Goal: Task Accomplishment & Management: Complete application form

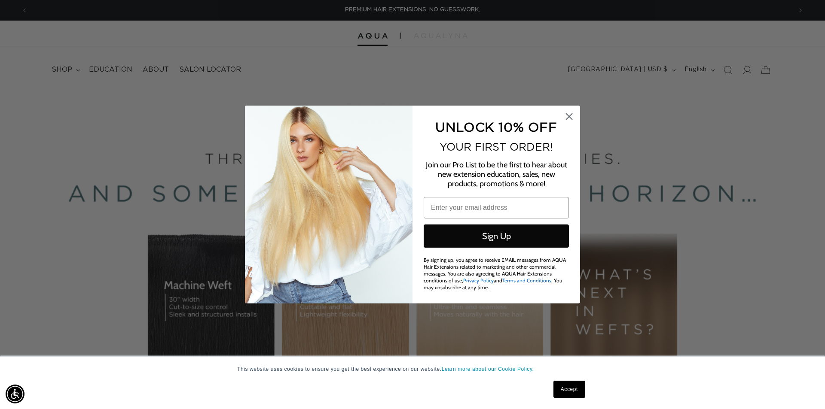
click at [568, 118] on icon "Close dialog" at bounding box center [569, 117] width 6 height 6
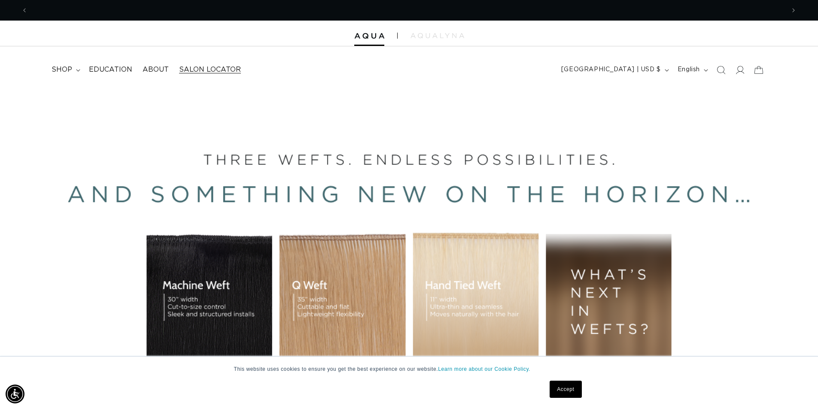
scroll to position [0, 757]
click at [77, 74] on summary "shop" at bounding box center [64, 69] width 37 height 19
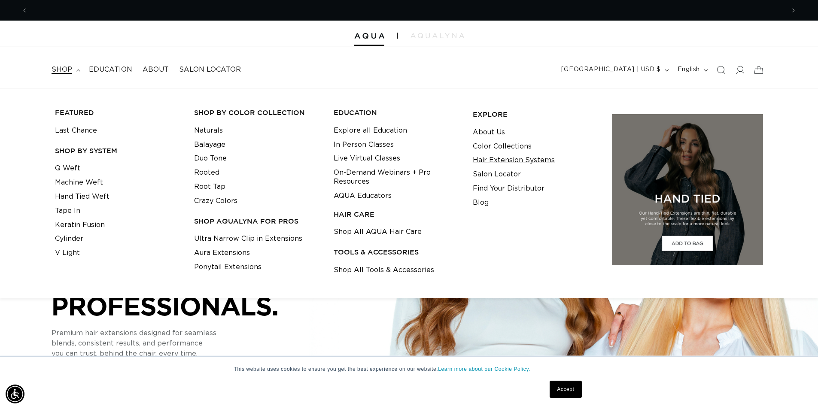
scroll to position [0, 0]
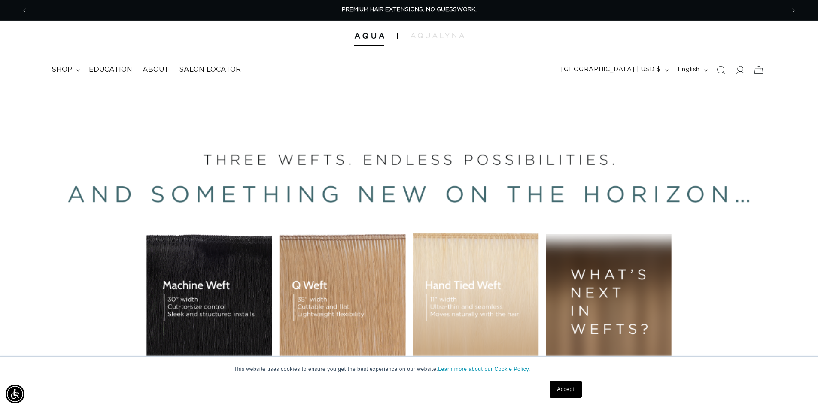
click at [520, 76] on header "FEATURED Last Chance SHOP BY SYSTEM Q Weft Hand Tied Weft Machine Weft Tape In …" at bounding box center [409, 67] width 818 height 42
click at [737, 70] on icon at bounding box center [739, 69] width 9 height 9
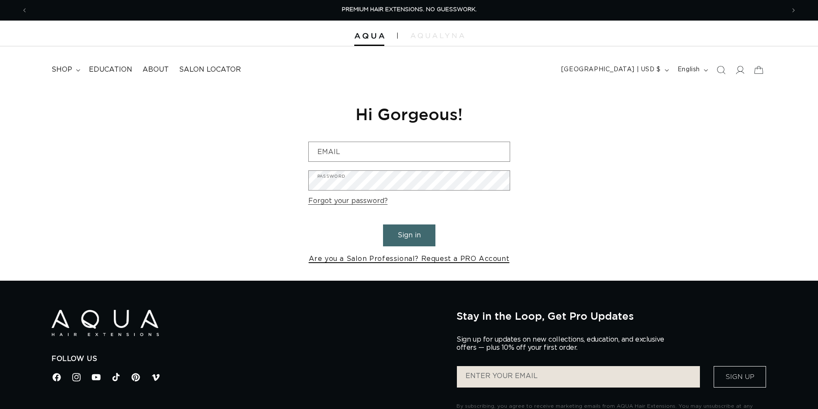
click at [398, 262] on link "Are you a Salon Professional? Request a PRO Account" at bounding box center [409, 259] width 201 height 12
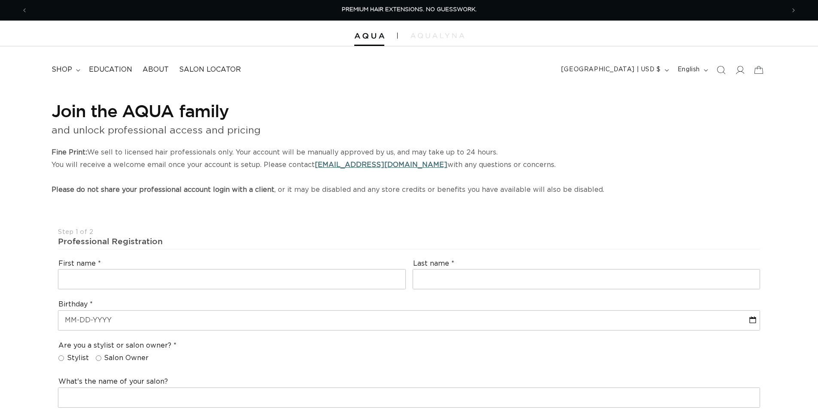
select select "US"
select select "[GEOGRAPHIC_DATA]"
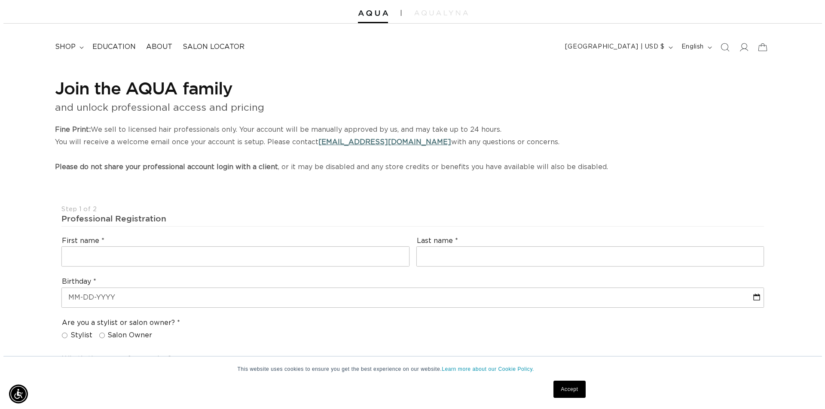
scroll to position [129, 0]
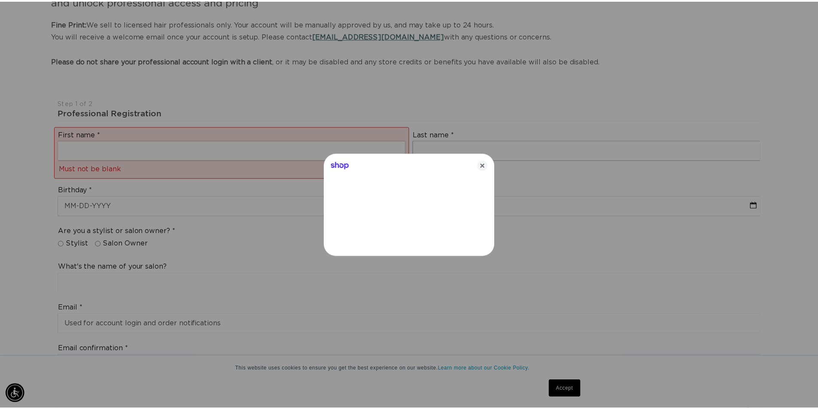
scroll to position [0, 0]
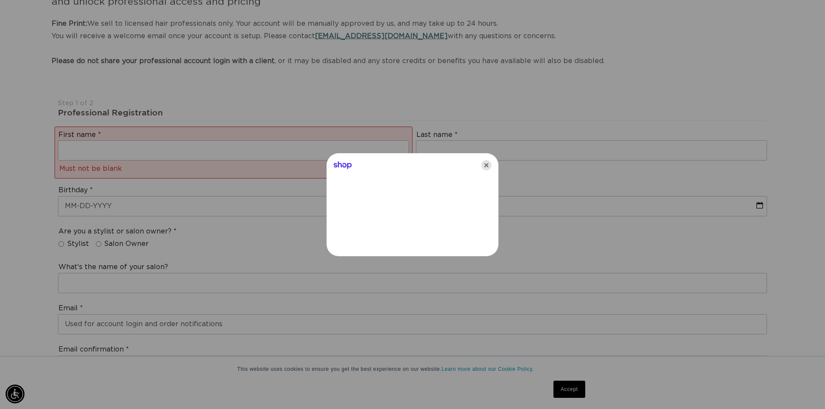
click at [487, 167] on icon "Close" at bounding box center [486, 165] width 10 height 10
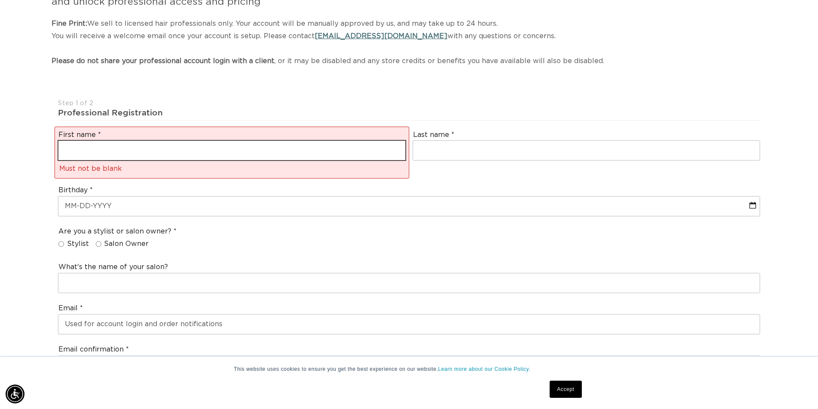
click at [296, 156] on input "text" at bounding box center [231, 150] width 347 height 19
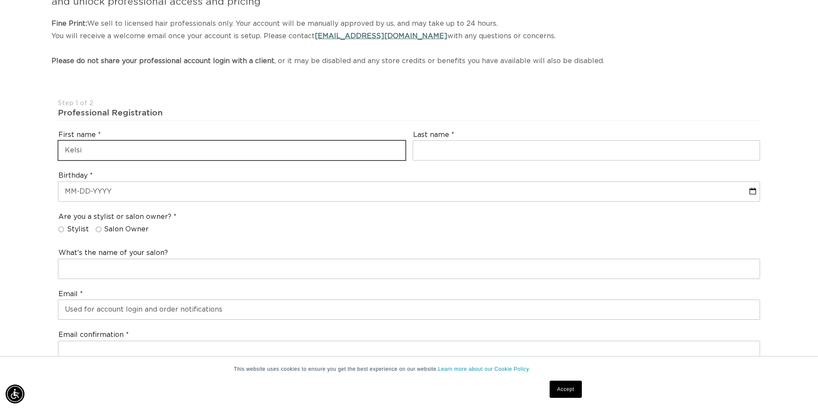
type input "Kelsi"
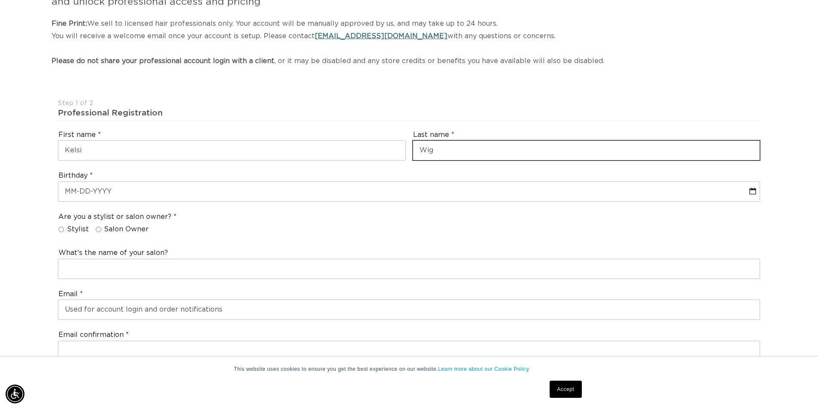
scroll to position [0, 1514]
type input "Wiggins"
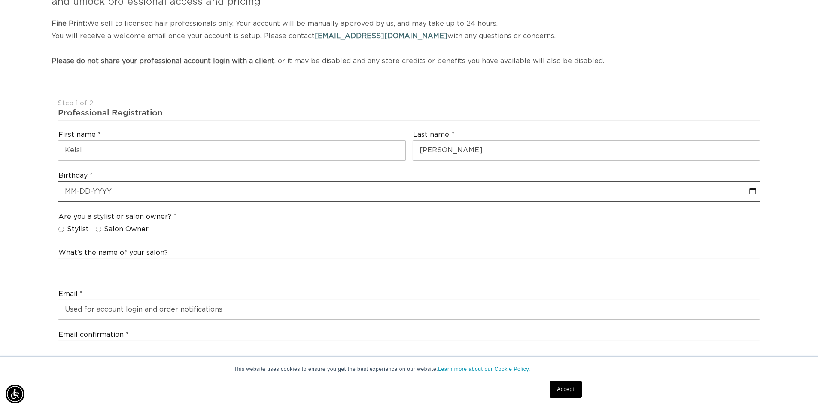
select select "9"
select select "2025"
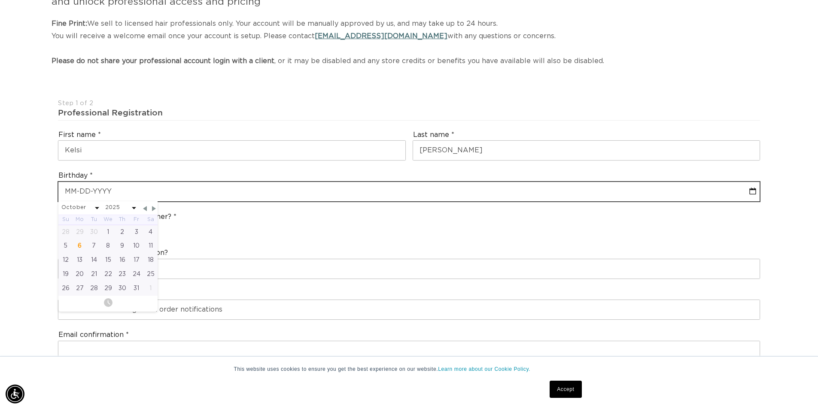
type input "0"
select select "9"
select select "2025"
type input "07"
select select "9"
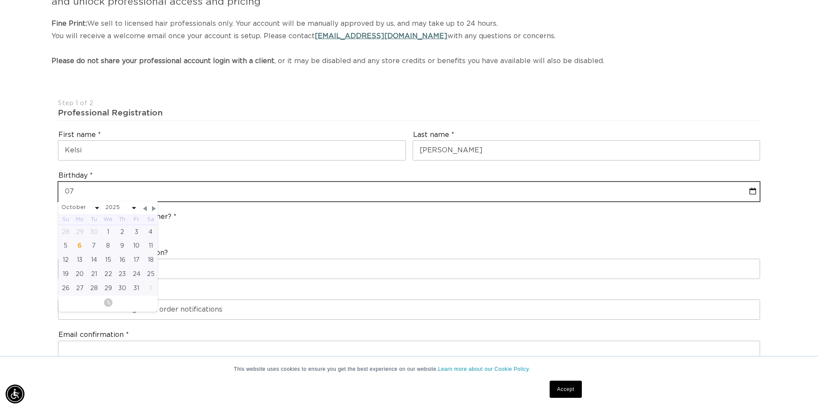
select select "2025"
type input "07-30"
select select "9"
select select "2025"
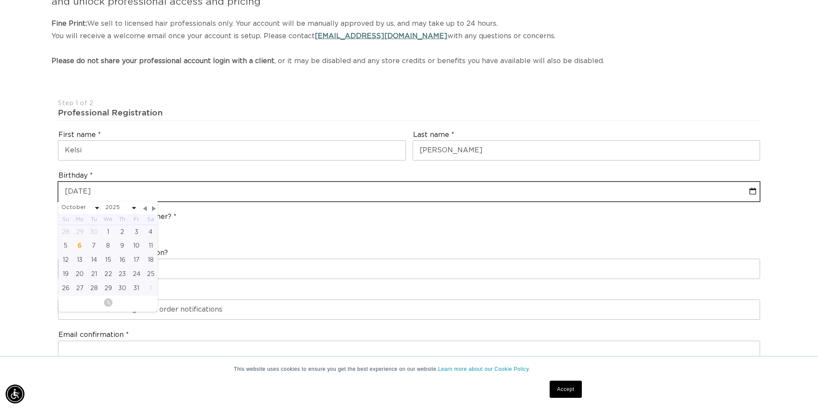
type input "07-30-200"
select select "9"
select select "2025"
type input "07-30-2002"
select select "6"
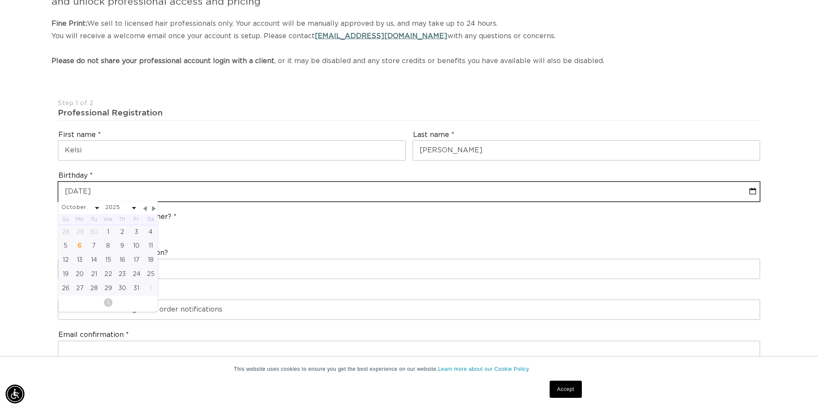
select select "2002"
type input "07-30-2002"
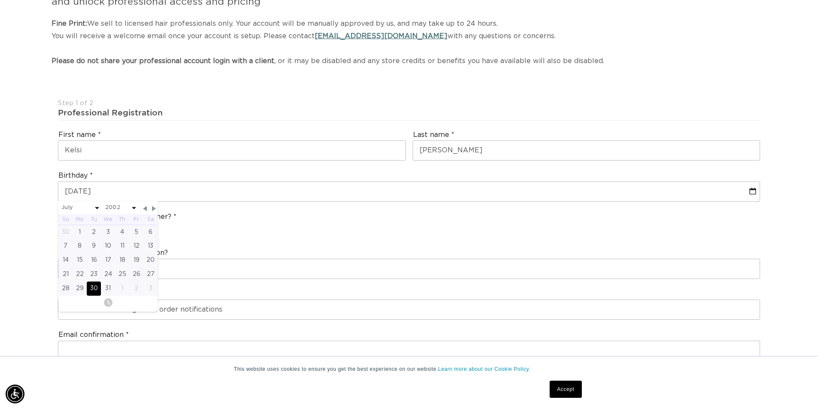
click at [89, 291] on div "30" at bounding box center [94, 289] width 14 height 14
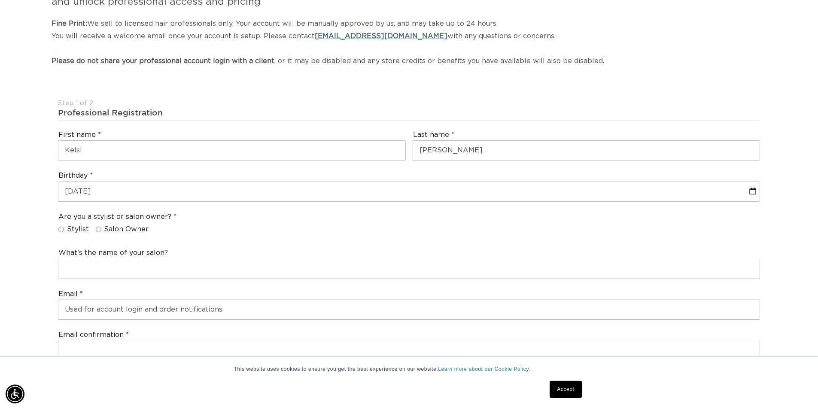
scroll to position [0, 757]
click at [67, 232] on span "Stylist" at bounding box center [78, 229] width 22 height 9
click at [64, 232] on input "Stylist" at bounding box center [61, 230] width 6 height 6
radio input "true"
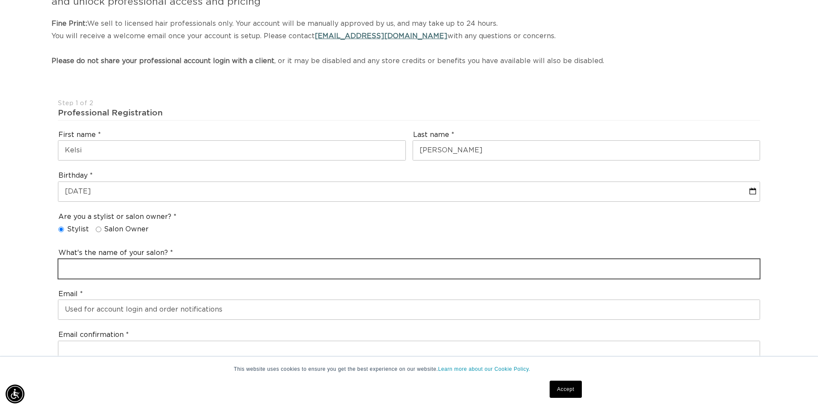
click at [100, 261] on input "text" at bounding box center [408, 268] width 701 height 19
type input "Me and Mine Salon"
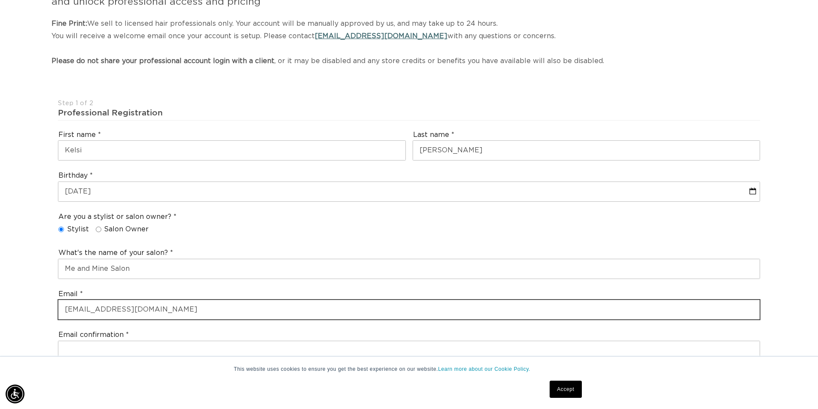
scroll to position [0, 1514]
type input "kwiggins.detour@gmail.com"
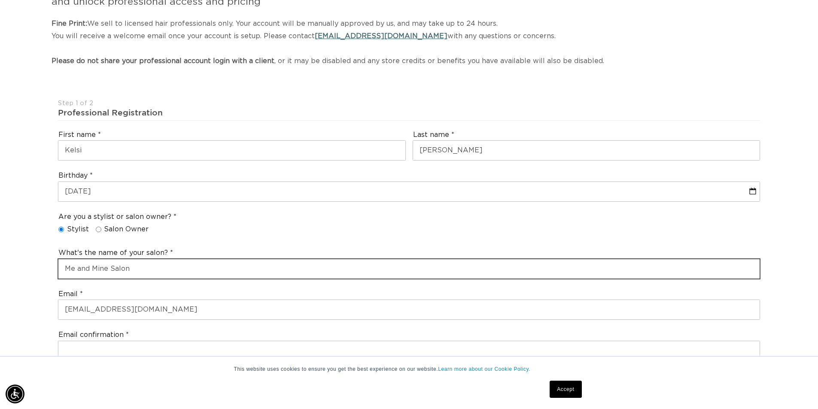
drag, startPoint x: 158, startPoint y: 272, endPoint x: 46, endPoint y: 277, distance: 112.6
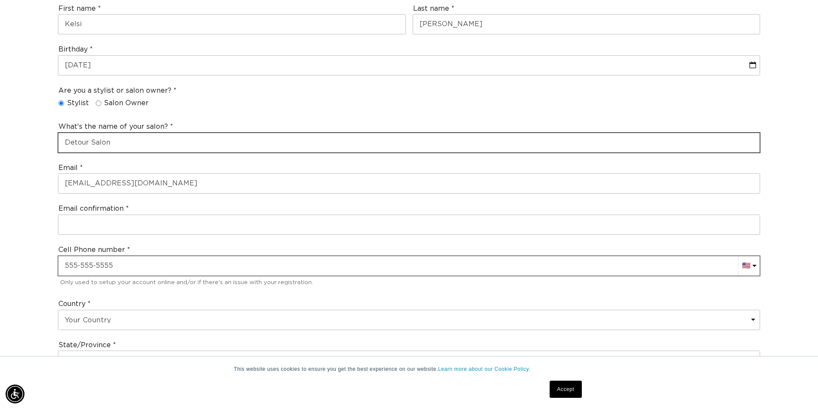
scroll to position [258, 0]
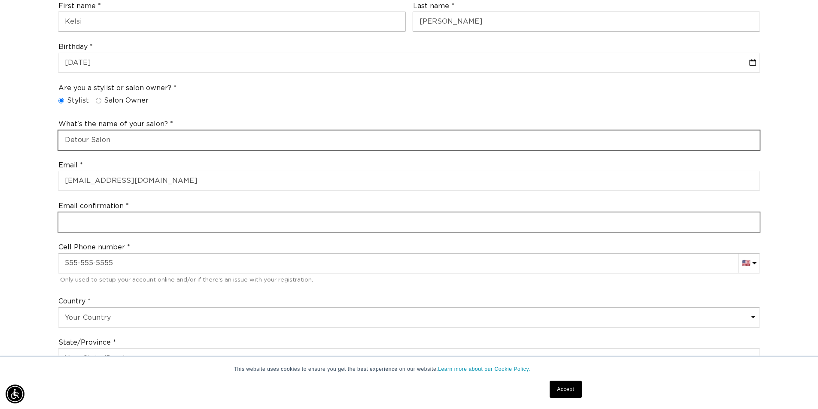
type input "Detour Salon"
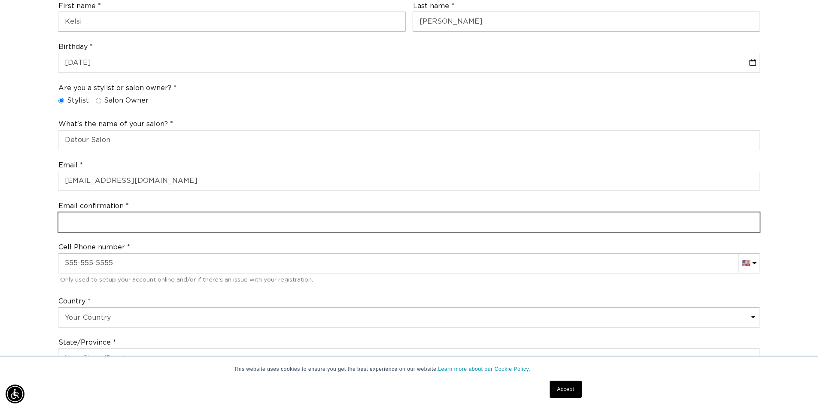
click at [112, 225] on input "email" at bounding box center [408, 222] width 701 height 19
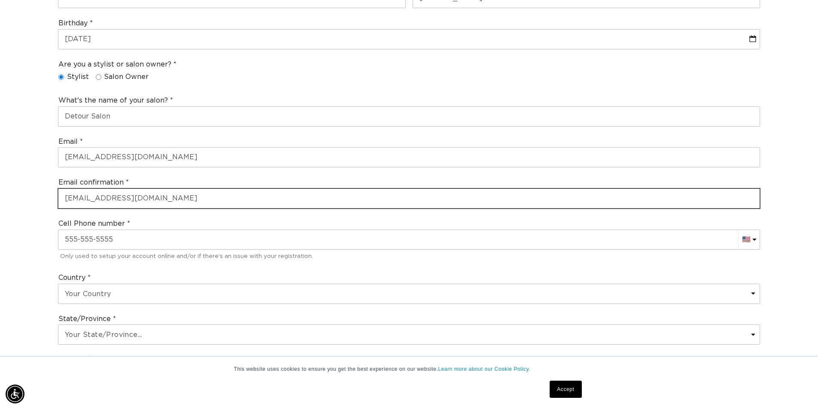
scroll to position [301, 0]
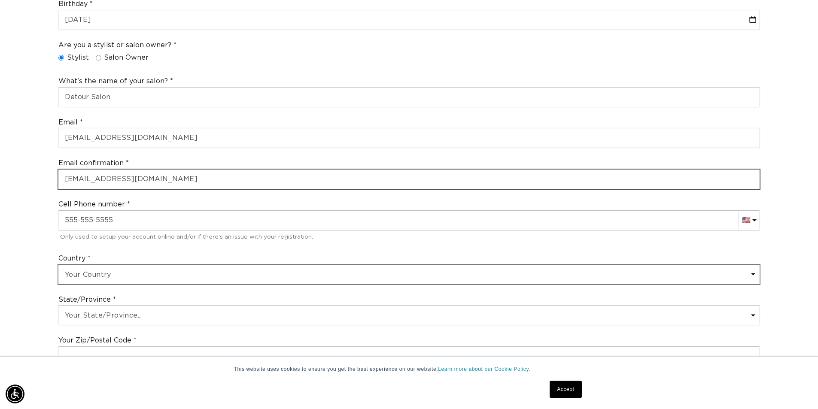
type input "kwiggins.detour@gmail.com"
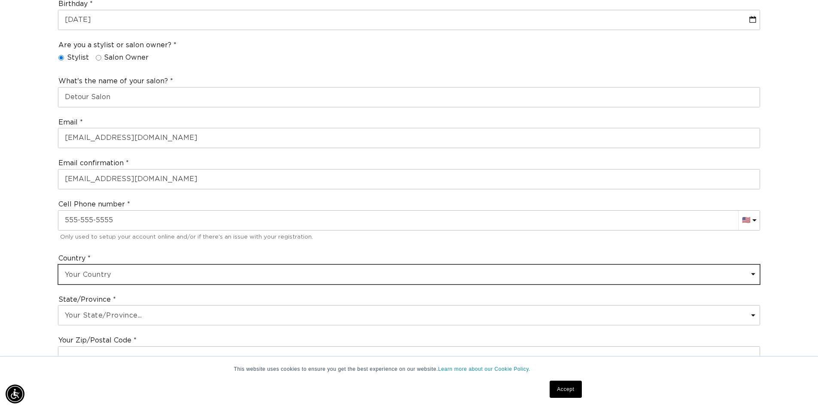
click at [102, 276] on select "Your Country United States Canada Afghanistan Åland Islands Albania Algeria And…" at bounding box center [408, 274] width 701 height 19
click at [58, 265] on select "Your Country United States Canada Afghanistan Åland Islands Albania Algeria And…" at bounding box center [408, 274] width 701 height 19
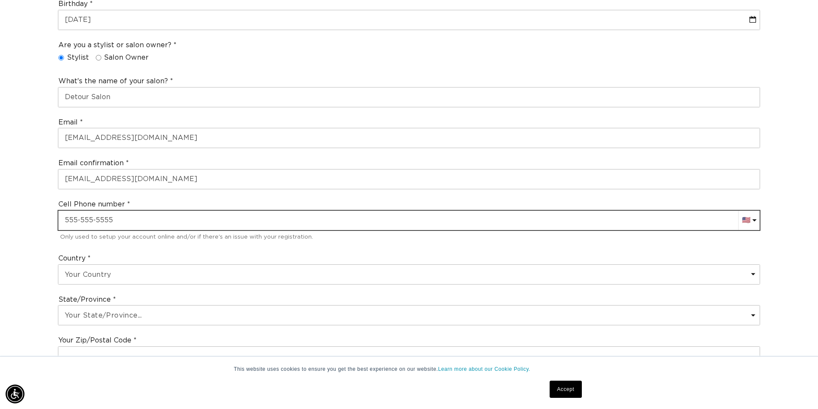
click at [116, 226] on input "text" at bounding box center [408, 220] width 701 height 19
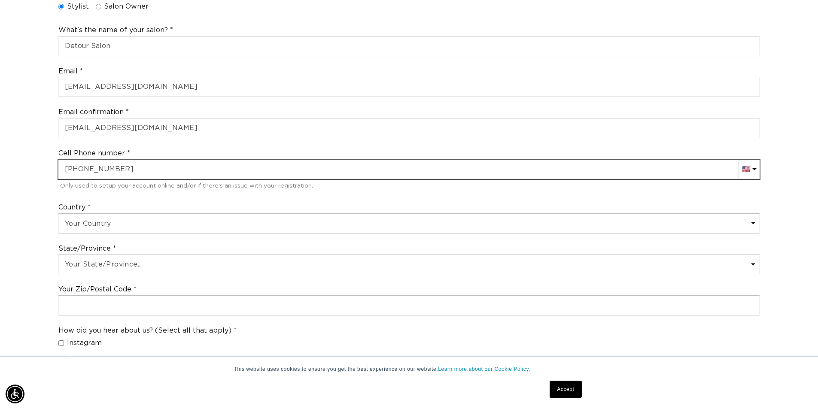
scroll to position [429, 0]
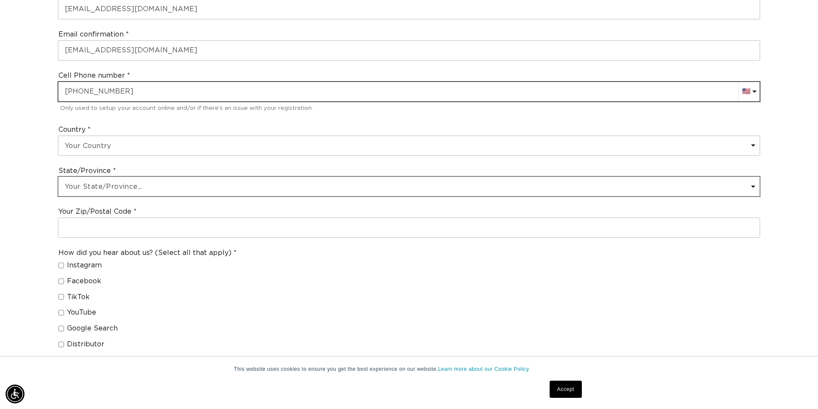
type input "+1 765 217 1560"
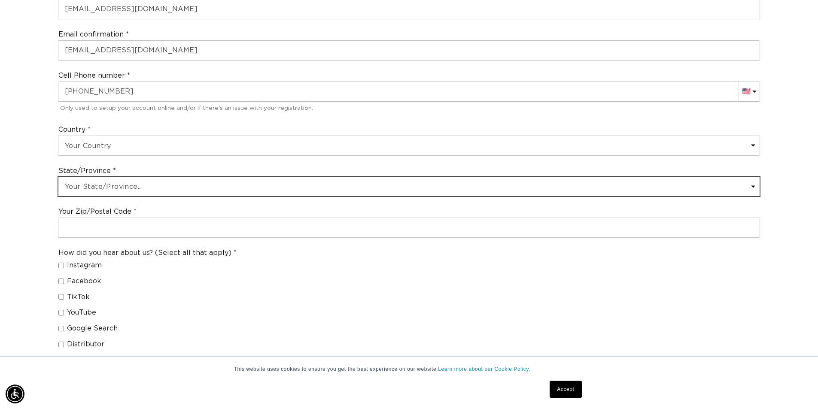
click at [88, 183] on select "Your State/Province... Alabama Alaska American Samoa Arizona Arkansas Californi…" at bounding box center [408, 186] width 701 height 19
select select "Indiana"
click at [58, 177] on select "Your State/Province... Alabama Alaska American Samoa Arizona Arkansas Californi…" at bounding box center [408, 186] width 701 height 19
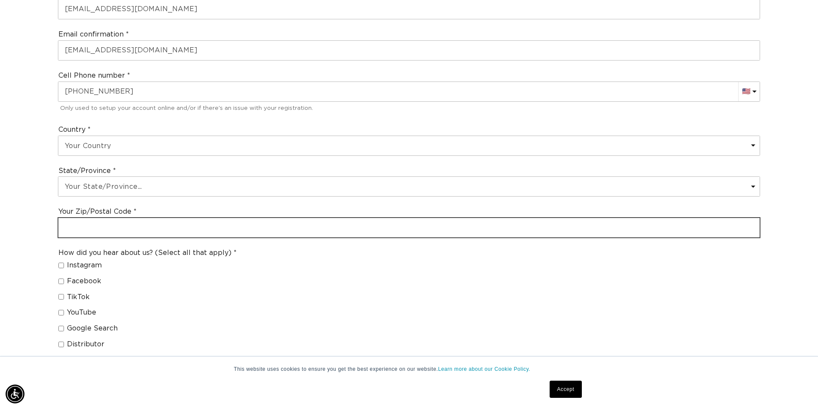
click at [95, 219] on input "text" at bounding box center [408, 227] width 701 height 19
type input "46012"
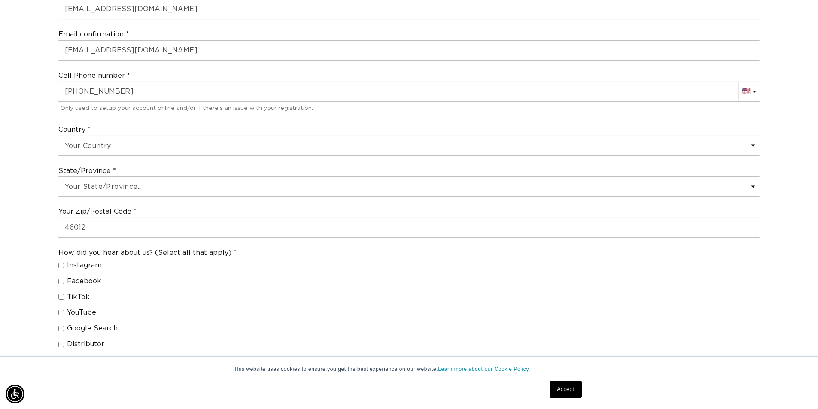
click at [30, 236] on div "Join the AQUA family and unlock professional access and pricing Fine Print: We …" at bounding box center [409, 144] width 818 height 971
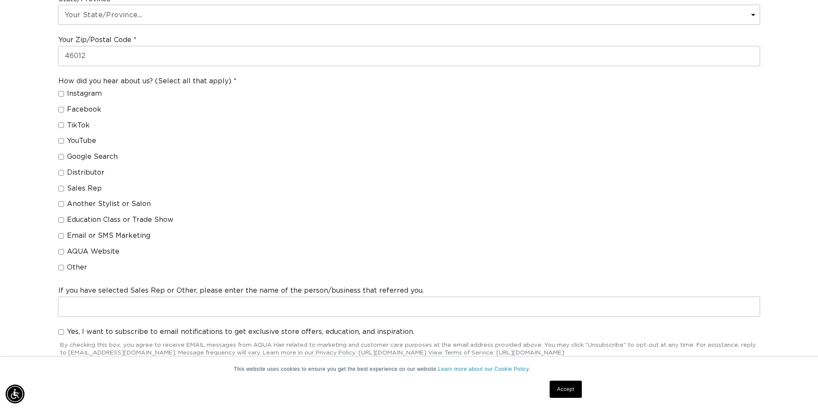
scroll to position [0, 1514]
click at [61, 205] on input "Another Stylist or Salon" at bounding box center [61, 204] width 6 height 6
checkbox input "true"
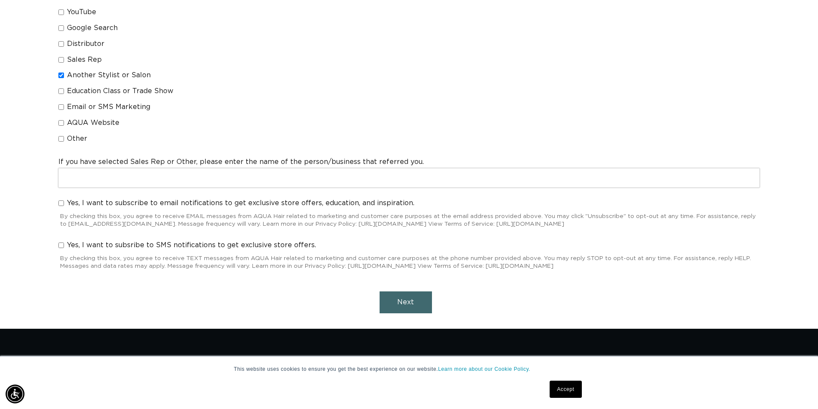
scroll to position [0, 757]
click at [418, 306] on button "Next" at bounding box center [406, 303] width 52 height 22
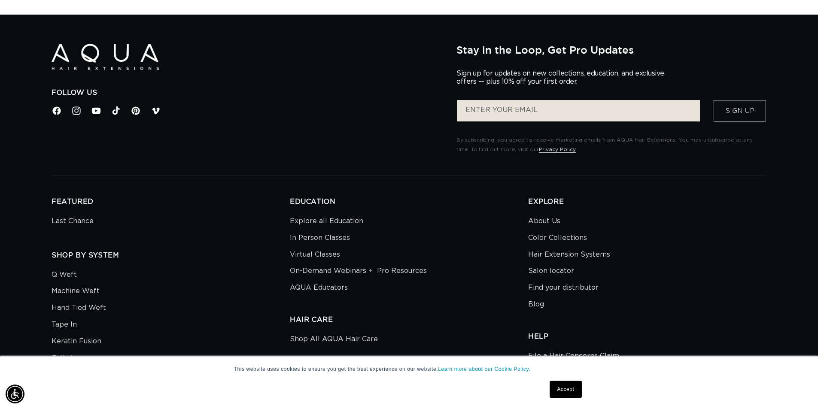
scroll to position [116, 0]
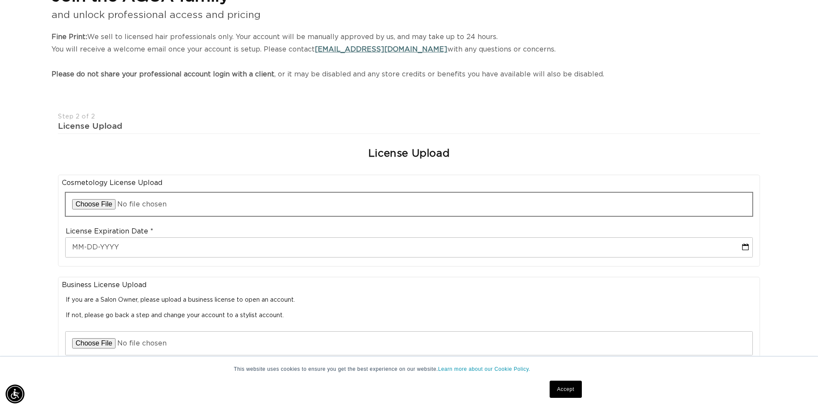
click at [175, 203] on input "file" at bounding box center [409, 204] width 687 height 23
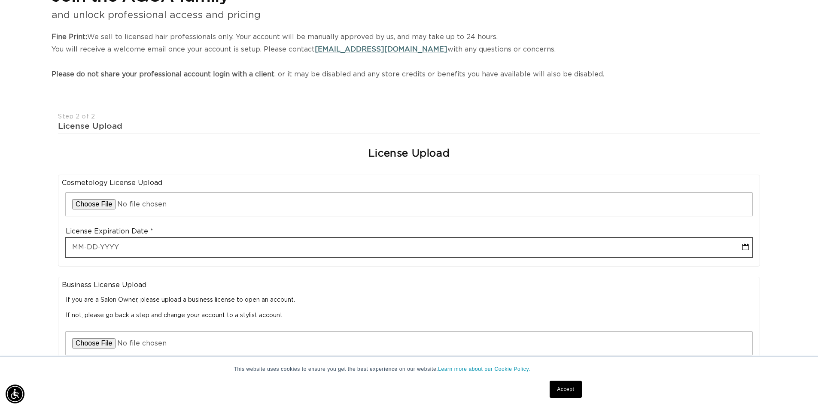
click at [111, 245] on input "text" at bounding box center [409, 247] width 687 height 19
select select "9"
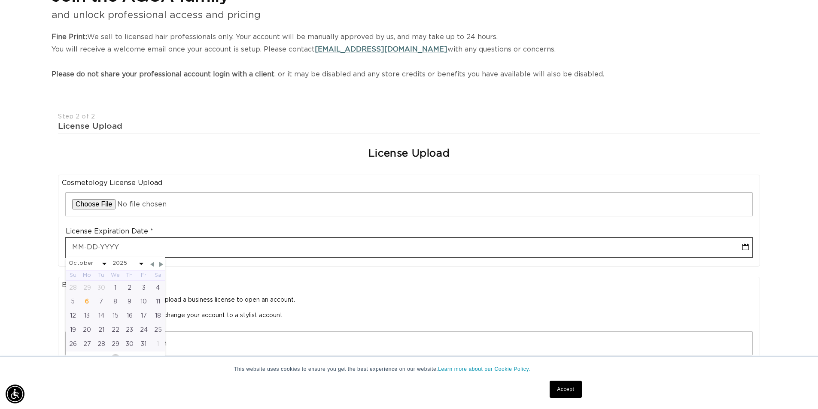
type input "0"
select select "9"
type input "08/"
select select "9"
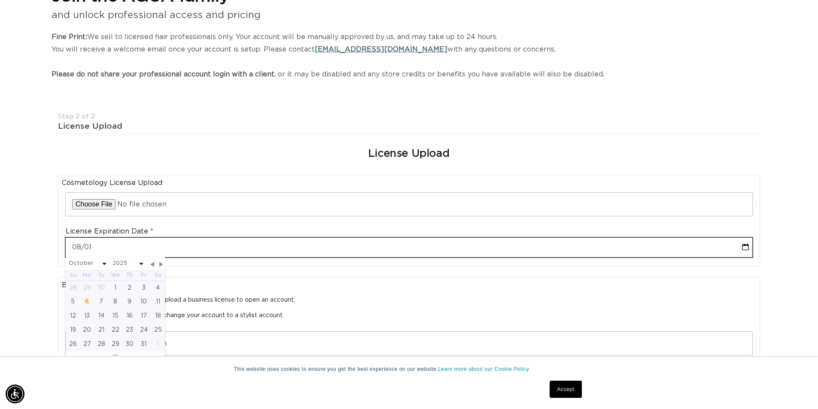
type input "08/01/"
select select "9"
type input "08/01/20"
select select "9"
type input "08/01/202"
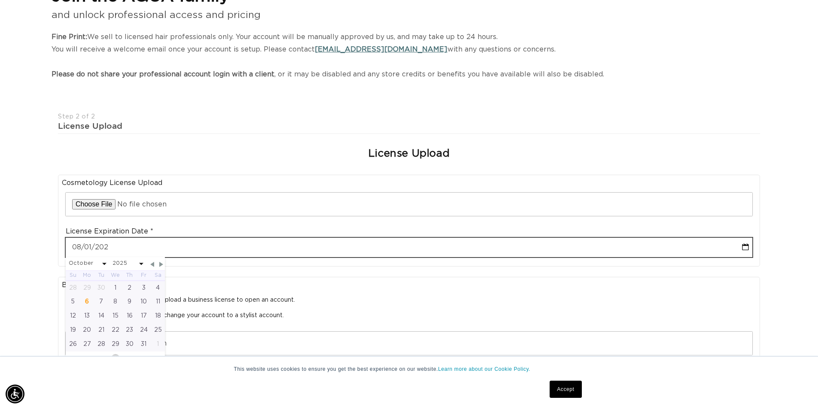
select select "9"
type input "08-01-2029"
select select "7"
select select "2029"
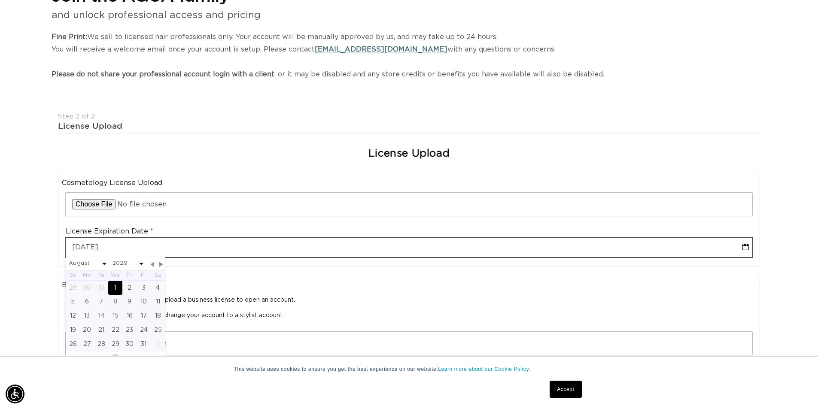
type input "08-01-2029"
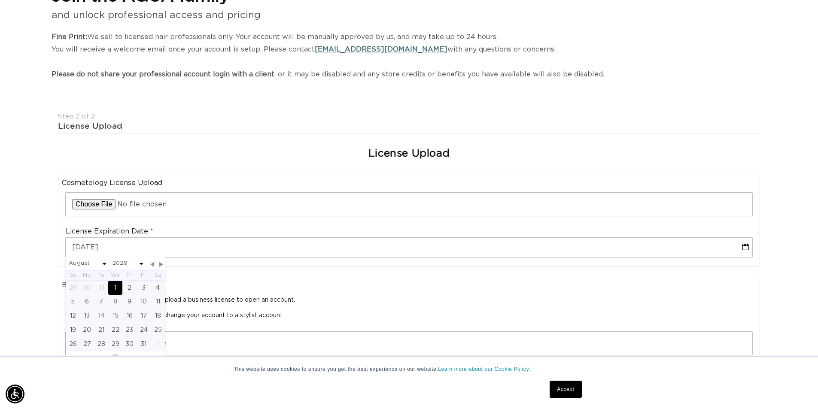
click at [115, 286] on div "1" at bounding box center [115, 288] width 14 height 14
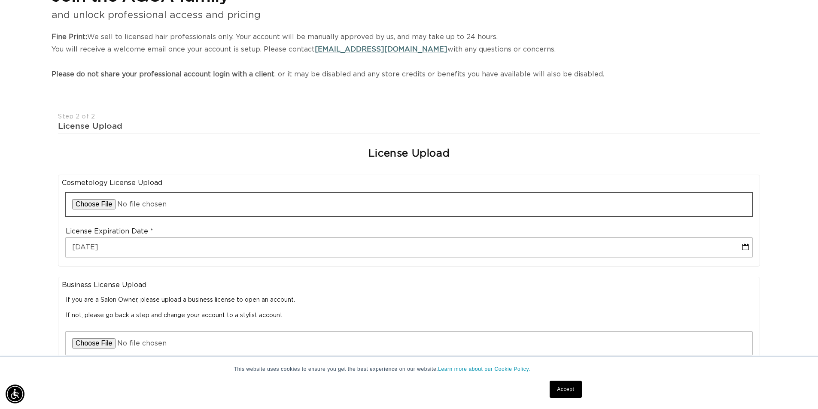
click at [78, 197] on input "file" at bounding box center [409, 204] width 687 height 23
click at [112, 206] on input "file" at bounding box center [409, 204] width 687 height 23
type input "C:\fakepath\kELSI.pdf"
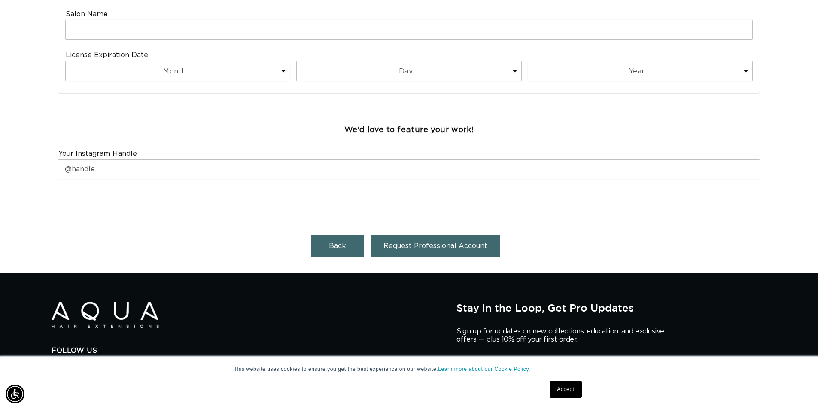
click at [411, 247] on span "Request Professional Account" at bounding box center [436, 246] width 104 height 7
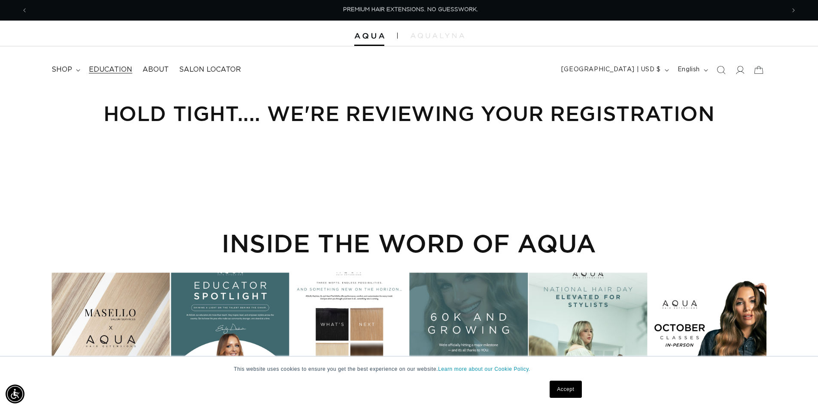
scroll to position [0, 757]
click at [70, 70] on span "shop" at bounding box center [62, 69] width 21 height 9
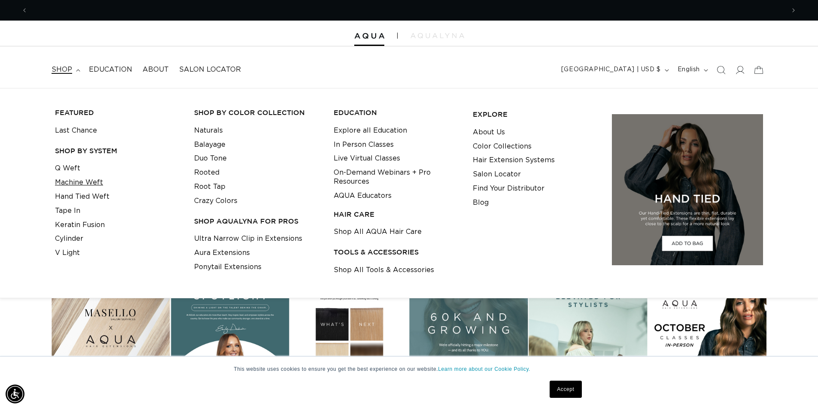
scroll to position [0, 0]
click at [74, 149] on h3 "SHOP BY SYSTEM" at bounding box center [118, 150] width 126 height 9
click at [64, 200] on link "Hand Tied Weft" at bounding box center [82, 197] width 55 height 14
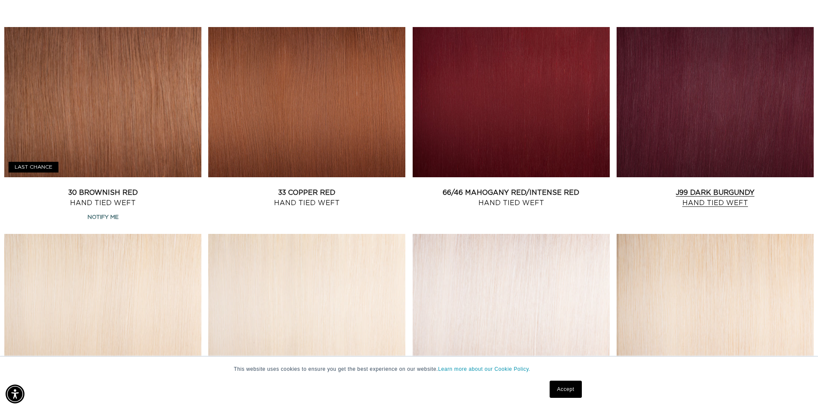
scroll to position [0, 1514]
click at [706, 201] on link "J99 Dark Burgundy Hand Tied Weft" at bounding box center [715, 198] width 197 height 21
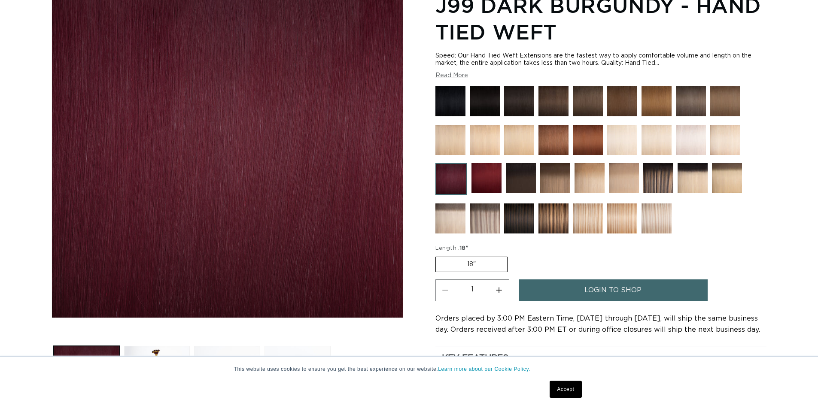
scroll to position [172, 0]
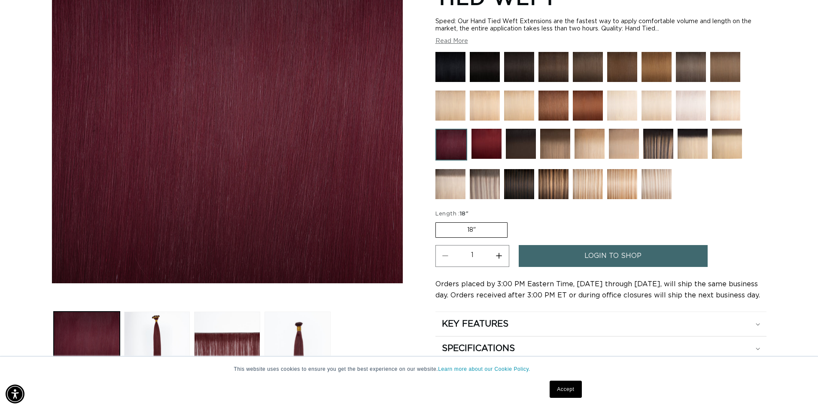
click at [468, 237] on label "18" Variant sold out or unavailable" at bounding box center [471, 229] width 72 height 15
click at [438, 221] on input "18" Variant sold out or unavailable" at bounding box center [438, 221] width 0 height 0
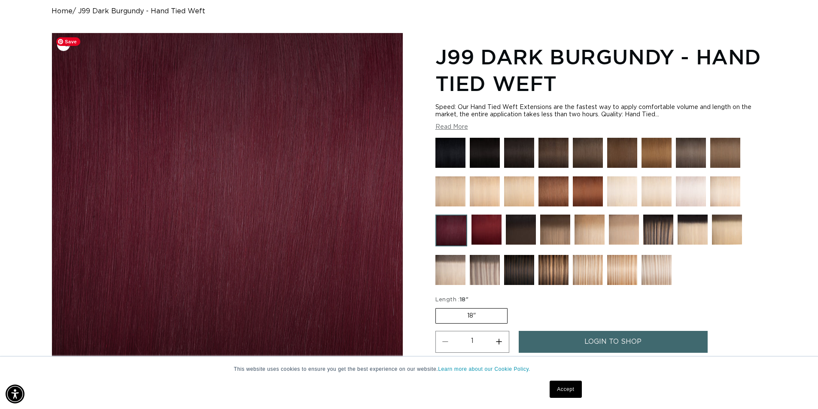
scroll to position [0, 0]
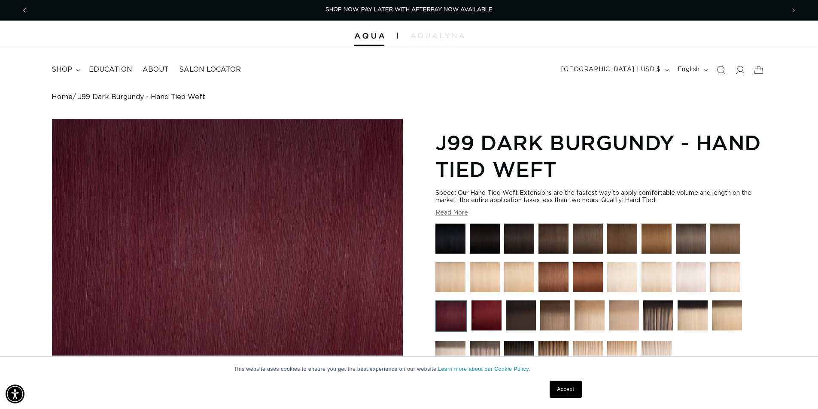
click at [27, 15] on button "Previous announcement" at bounding box center [24, 10] width 19 height 16
click at [84, 71] on link "Education" at bounding box center [111, 69] width 54 height 19
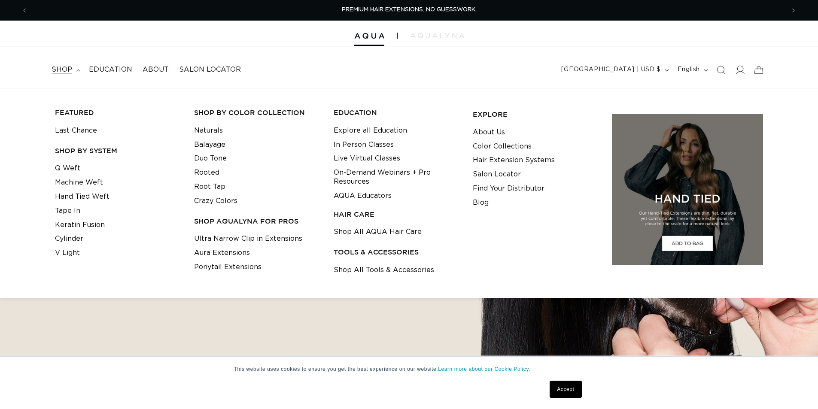
click at [743, 74] on icon at bounding box center [739, 69] width 9 height 9
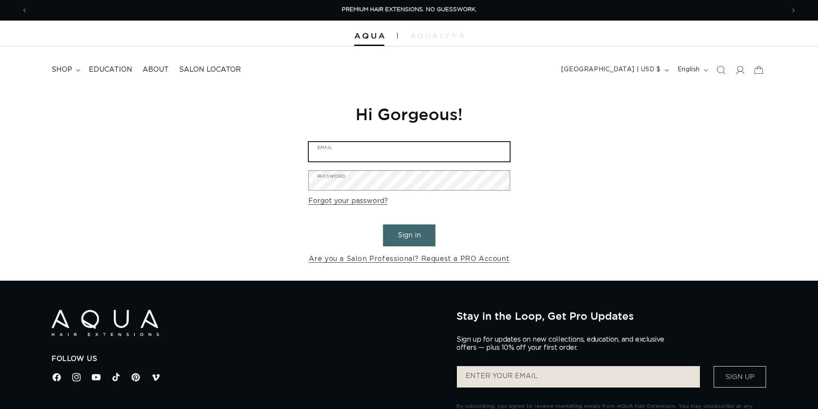
click at [426, 151] on input "Email" at bounding box center [409, 151] width 201 height 19
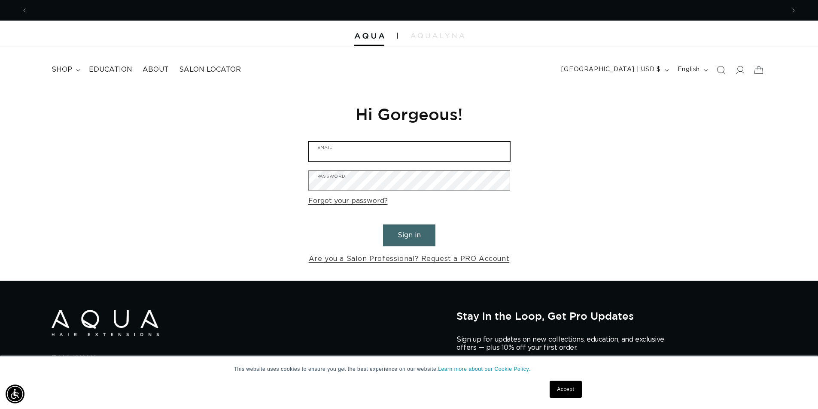
scroll to position [0, 757]
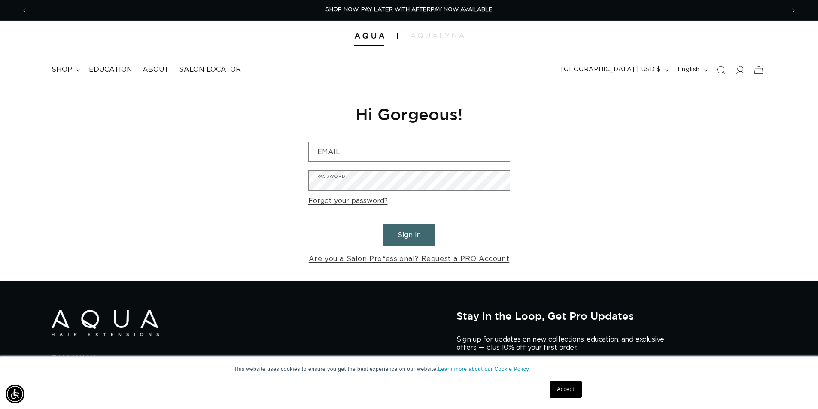
click at [319, 163] on form "Email Password Forgot your password? Sign in Are you a Salon Professional? Requ…" at bounding box center [409, 204] width 202 height 124
click at [322, 156] on input "Email" at bounding box center [409, 151] width 201 height 19
click at [440, 33] on img at bounding box center [438, 35] width 54 height 5
click at [372, 163] on form "Email Password Forgot your password? Sign in Are you a Salon Professional? Requ…" at bounding box center [409, 204] width 202 height 124
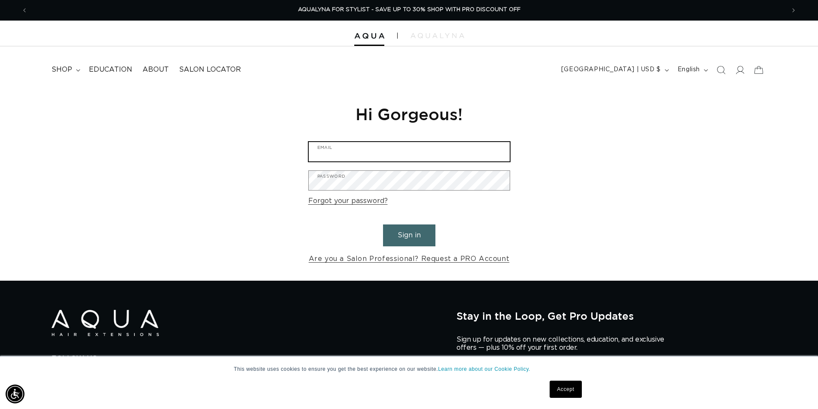
click at [373, 145] on input "Email" at bounding box center [409, 151] width 201 height 19
click at [300, 108] on div "Reset your password We will send you an email to reset your password Email Subm…" at bounding box center [409, 184] width 818 height 193
